Goal: Find specific page/section: Find specific page/section

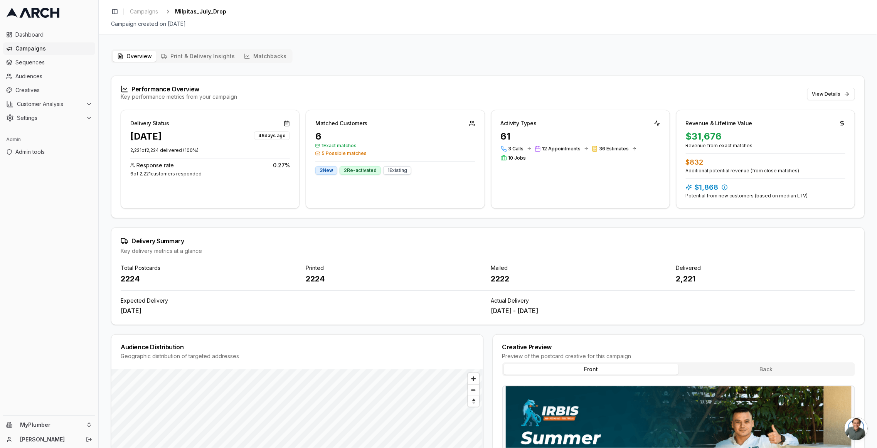
click at [842, 101] on div "Performance Overview Key performance metrics from your campaign View Details" at bounding box center [487, 93] width 753 height 34
click at [837, 91] on button "View Details" at bounding box center [831, 94] width 48 height 12
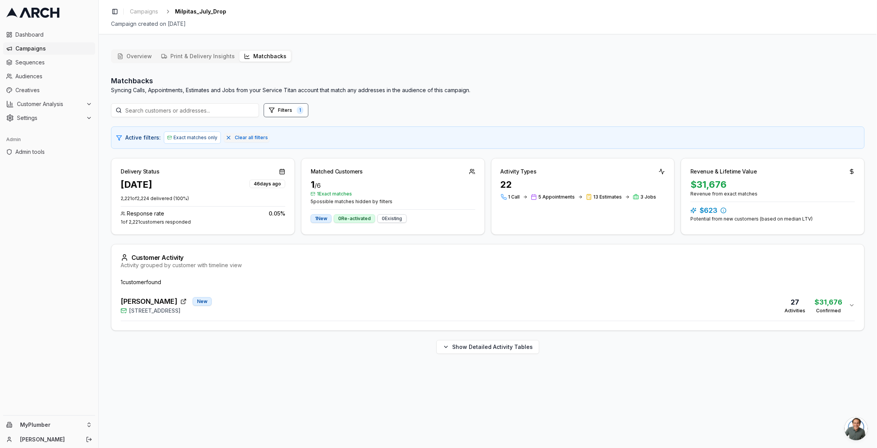
click at [436, 297] on div "Kathir Govind New 1549 Portola Drive, Milpitas, CA 95035 27 Activities $31,676 …" at bounding box center [485, 305] width 728 height 19
click at [57, 427] on html "Dashboard Campaigns Sequences Audiences Creatives Customer Analysis Settings Ad…" at bounding box center [438, 224] width 877 height 448
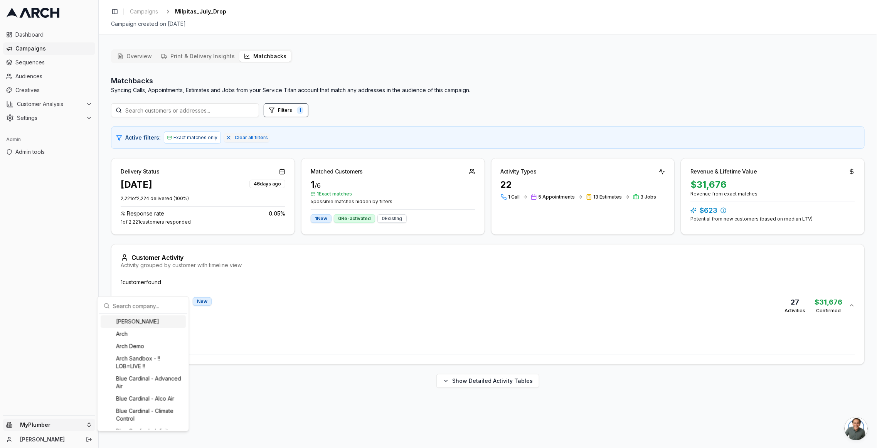
click at [128, 309] on input "text" at bounding box center [148, 305] width 70 height 15
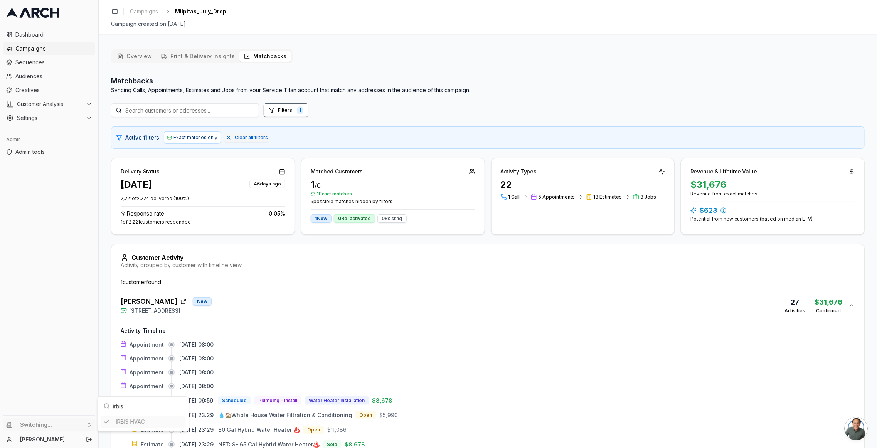
type input "irbis"
click at [513, 266] on html "Dashboard Campaigns Sequences Audiences Creatives Customer Analysis Settings Ad…" at bounding box center [438, 224] width 877 height 448
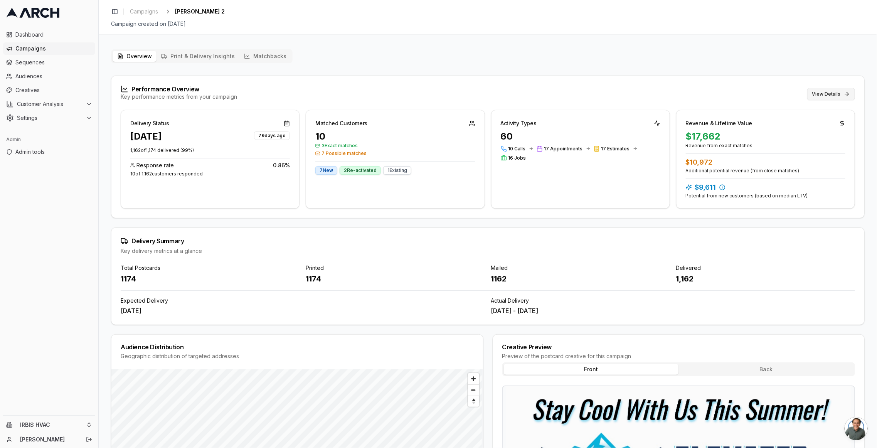
click at [843, 92] on button "View Details" at bounding box center [831, 94] width 48 height 12
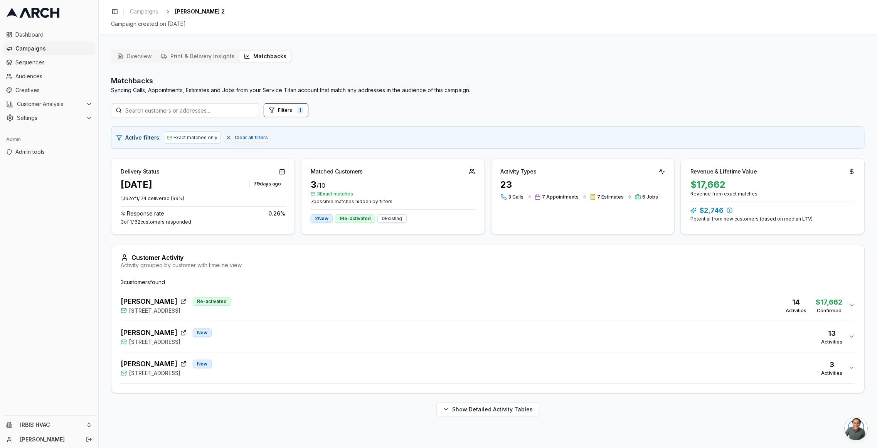
click at [303, 296] on div "EMIL JOHANSEN Re-activated 1532 Great Heron Drive, Santa Rosa, CA 95409 14 Acti…" at bounding box center [485, 305] width 728 height 19
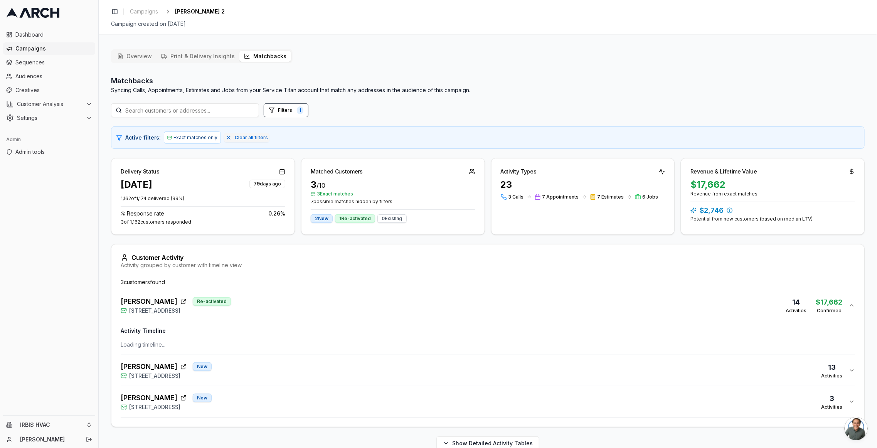
click at [518, 130] on div "Active filters: Exact matches only Clear all filters" at bounding box center [488, 137] width 754 height 22
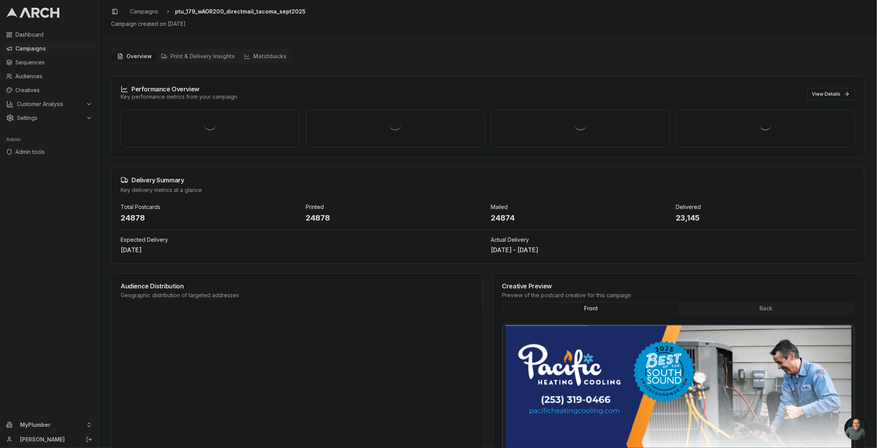
click at [726, 33] on div "Toggle Sidebar Campaigns ptu_179_wAOR200_directmail_tacoma_sept2025 Campaign cr…" at bounding box center [488, 17] width 778 height 34
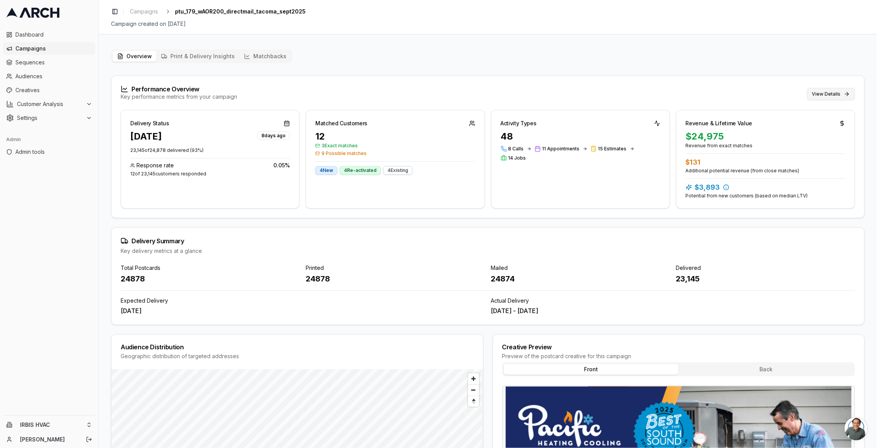
click at [838, 94] on button "View Details" at bounding box center [831, 94] width 48 height 12
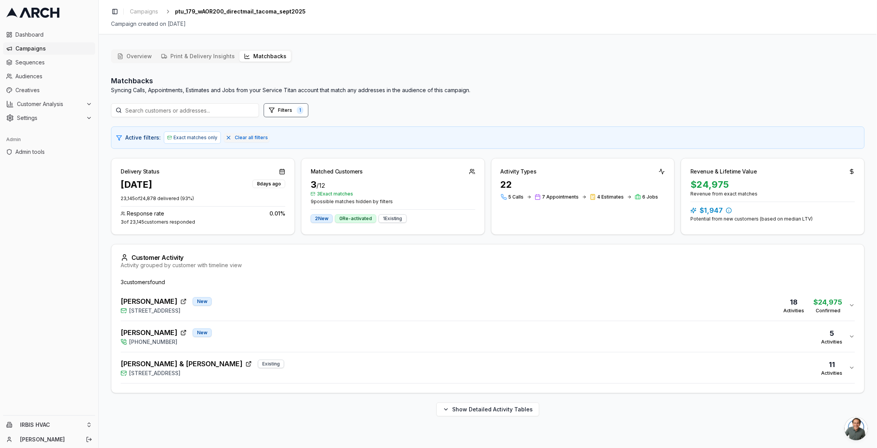
click at [315, 313] on div "Dave Houser New 715 North Sunset Drive, Tacoma, WA 98406 18 Activities $24,975 …" at bounding box center [485, 305] width 728 height 19
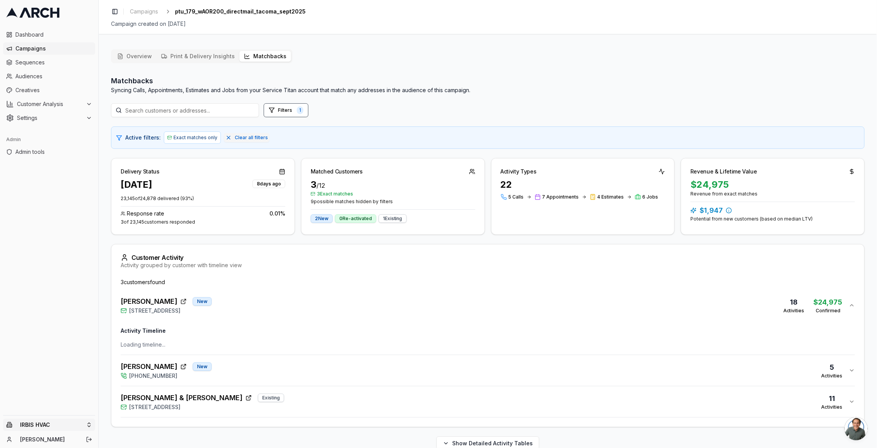
click at [49, 424] on html "Dashboard Campaigns Sequences Audiences Creatives Customer Analysis Settings Ad…" at bounding box center [438, 224] width 877 height 448
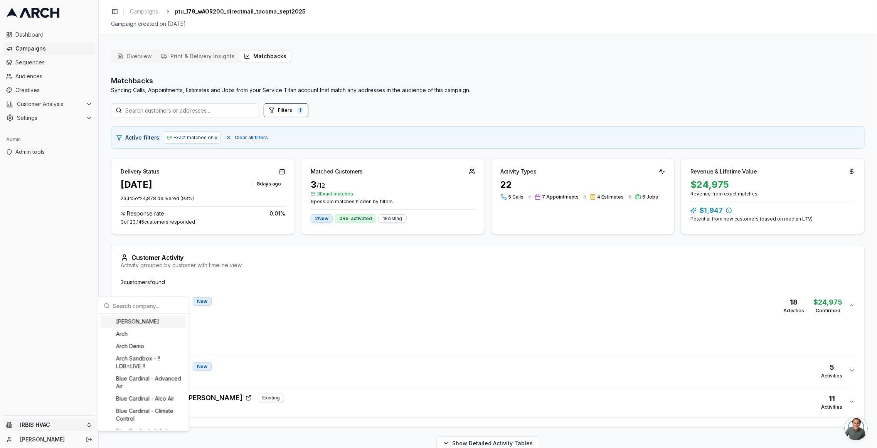
click at [141, 306] on input "text" at bounding box center [148, 305] width 70 height 15
type input "paci"
click at [162, 338] on div "Pacific Heating & Cooling" at bounding box center [143, 332] width 85 height 12
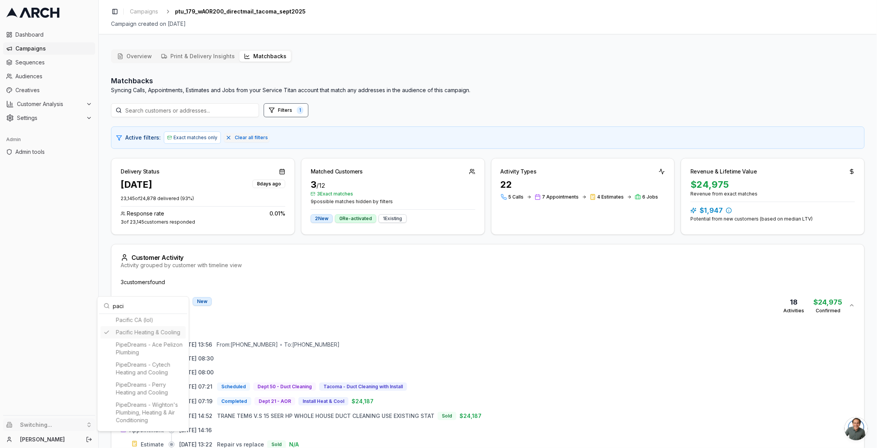
click at [488, 231] on html "Dashboard Campaigns Sequences Audiences Creatives Customer Analysis Settings Ad…" at bounding box center [438, 224] width 877 height 448
